Goal: Task Accomplishment & Management: Manage account settings

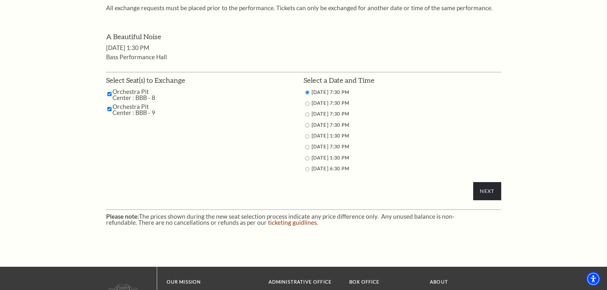
scroll to position [318, 0]
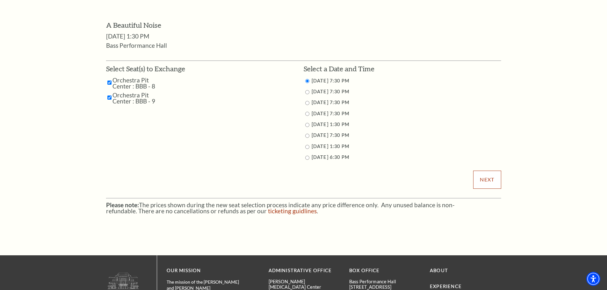
click at [493, 180] on input "Next" at bounding box center [487, 180] width 28 height 18
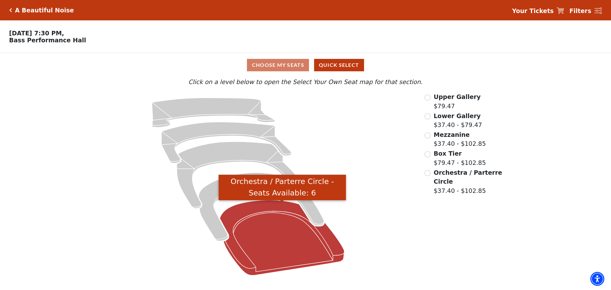
click at [287, 238] on icon "Orchestra / Parterre Circle - Seats Available: 6" at bounding box center [282, 237] width 125 height 75
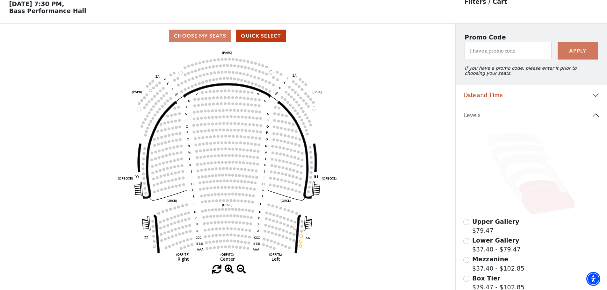
scroll to position [30, 0]
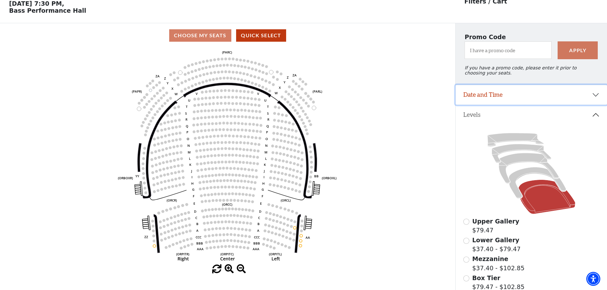
click at [589, 96] on button "Date and Time" at bounding box center [530, 95] width 151 height 20
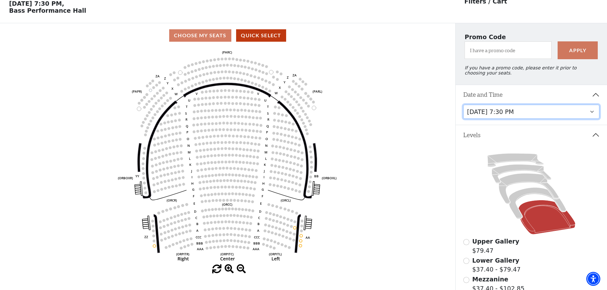
click at [591, 115] on select "Tuesday, October 28 at 7:30 PM Wednesday, October 29 at 7:30 PM Thursday, Octob…" at bounding box center [531, 112] width 136 height 14
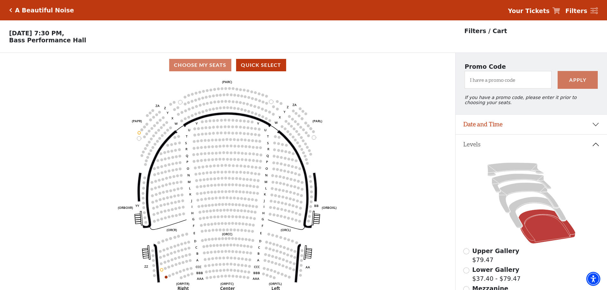
click at [11, 10] on icon "Click here to go back to filters" at bounding box center [10, 10] width 3 height 4
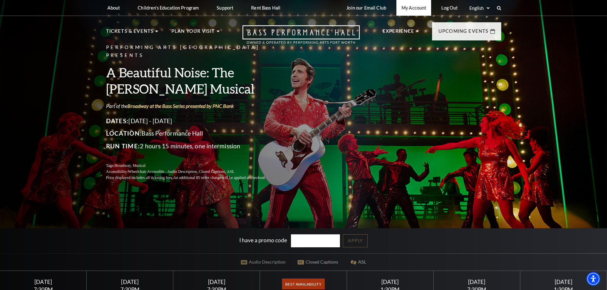
click at [414, 9] on link "My Account" at bounding box center [413, 8] width 35 height 16
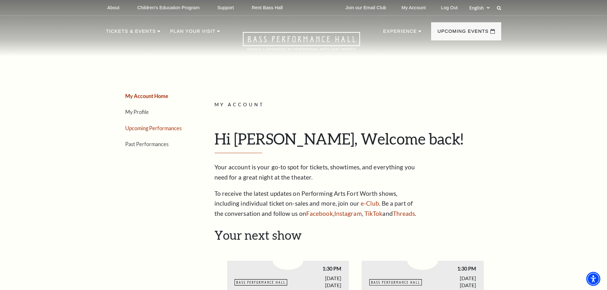
click at [141, 127] on link "Upcoming Performances" at bounding box center [153, 128] width 56 height 6
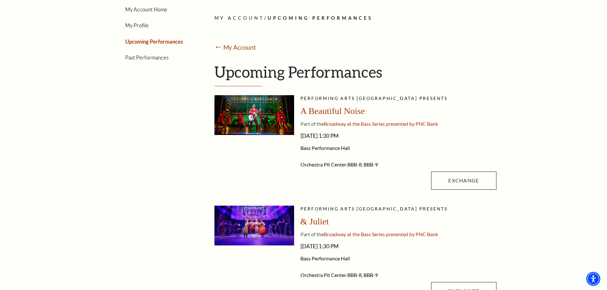
scroll to position [96, 0]
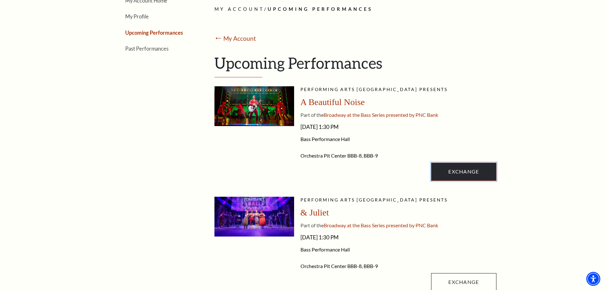
click at [458, 171] on link "Exchange" at bounding box center [463, 172] width 65 height 18
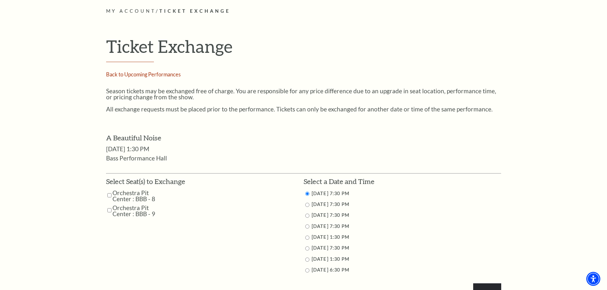
scroll to position [287, 0]
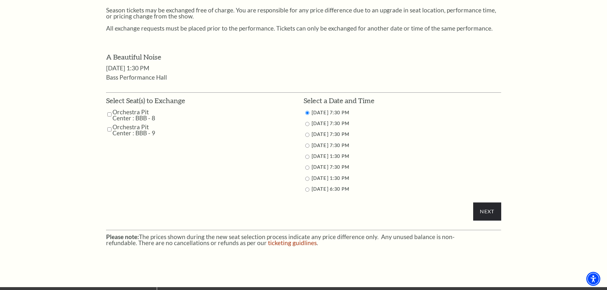
click at [108, 131] on input "Orchestra Pit Center : BBB - 9" at bounding box center [109, 129] width 4 height 11
checkbox input "true"
click at [111, 113] on input "Orchestra Pit Center : BBB - 8" at bounding box center [109, 114] width 4 height 11
checkbox input "true"
click at [486, 206] on input "Next" at bounding box center [487, 212] width 28 height 18
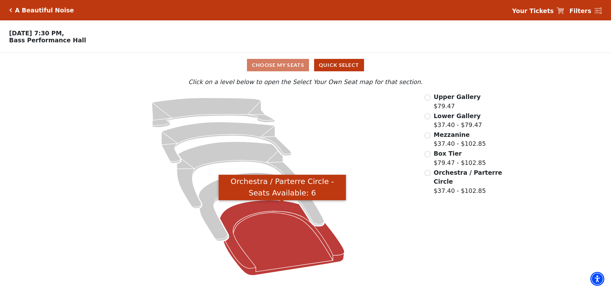
click at [272, 223] on icon "Orchestra / Parterre Circle - Seats Available: 6" at bounding box center [282, 237] width 125 height 75
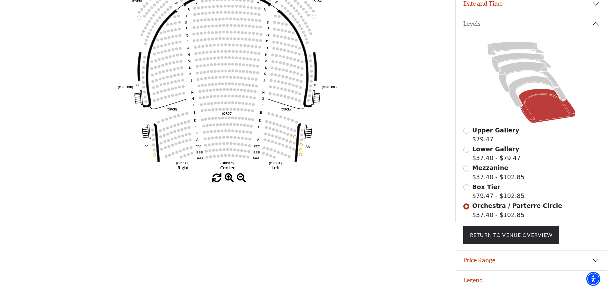
scroll to position [125, 0]
click at [515, 100] on icon at bounding box center [536, 91] width 57 height 31
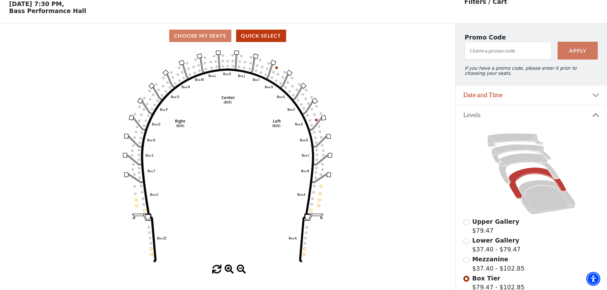
scroll to position [30, 0]
click at [502, 175] on icon at bounding box center [528, 168] width 60 height 31
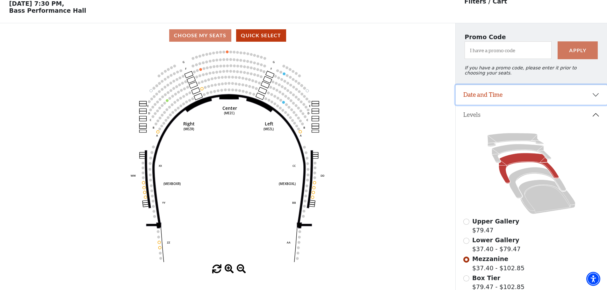
click at [575, 97] on button "Date and Time" at bounding box center [530, 95] width 151 height 20
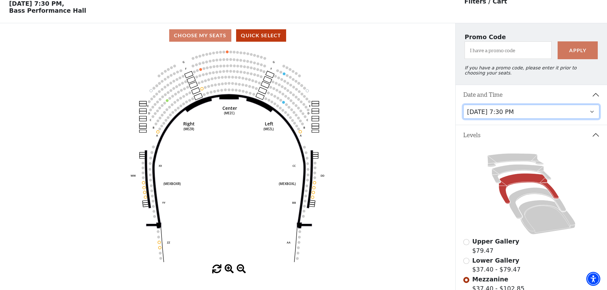
click at [581, 116] on select "[DATE] 7:30 PM [DATE] 7:30 PM [DATE] 7:30 PM [DATE] 7:30 PM [DATE] 1:30 PM [DAT…" at bounding box center [531, 112] width 136 height 14
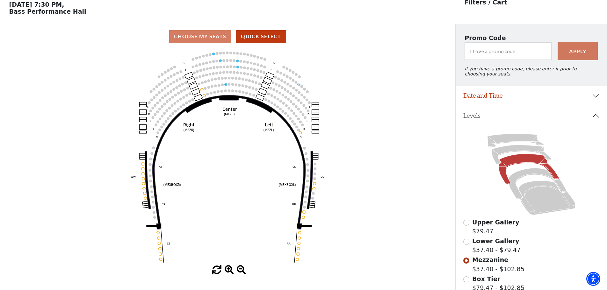
scroll to position [30, 0]
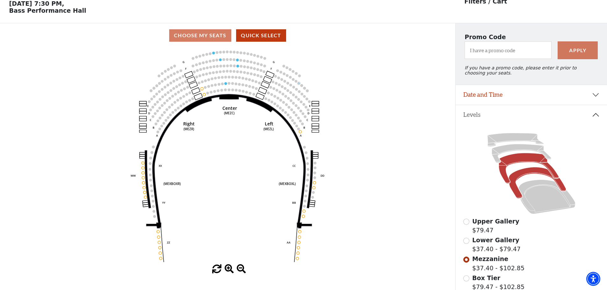
click at [524, 178] on icon at bounding box center [536, 182] width 57 height 31
